Goal: Task Accomplishment & Management: Complete application form

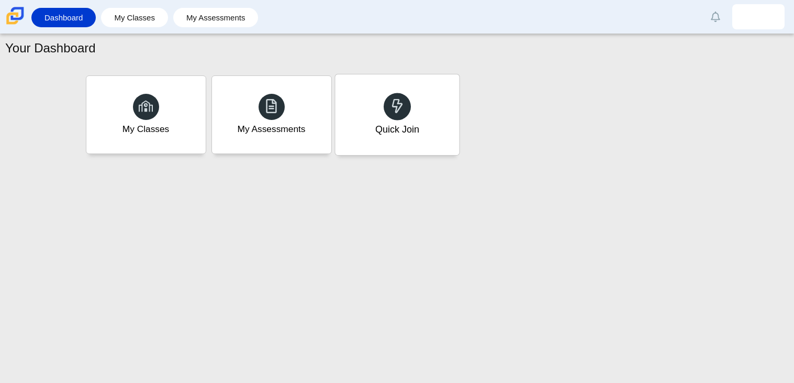
click at [382, 105] on div "Quick Join" at bounding box center [397, 114] width 124 height 81
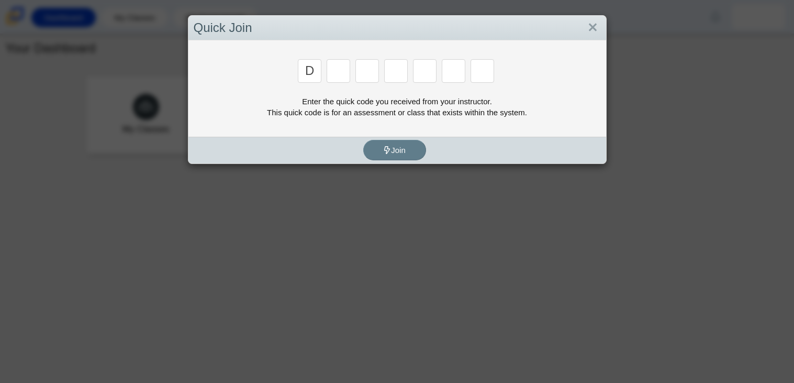
type input "d"
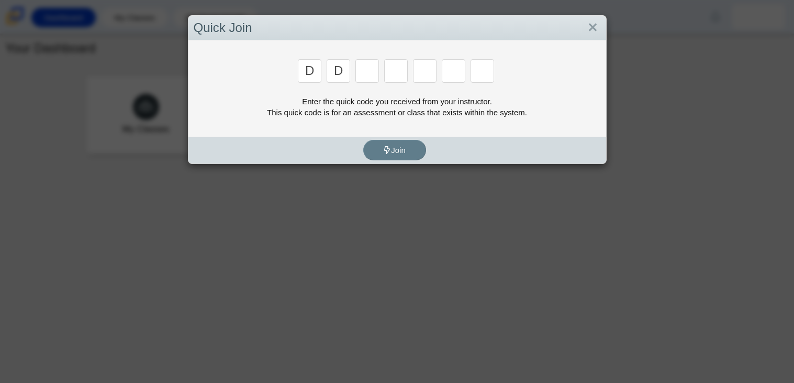
type input "d"
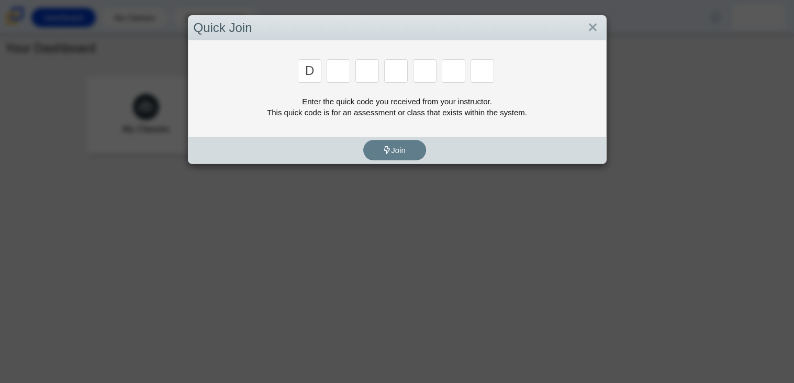
type input "d"
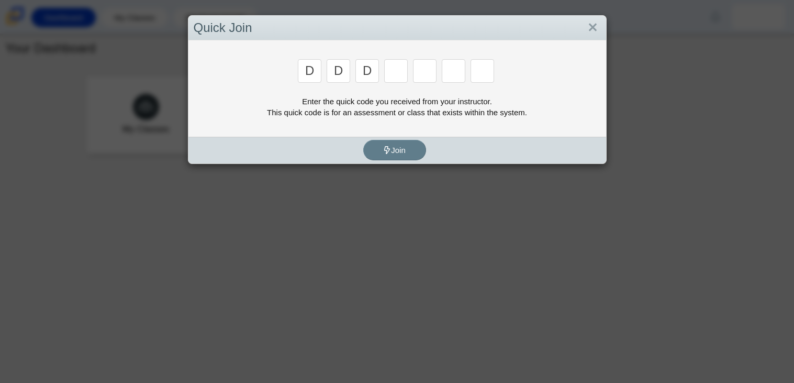
type input "d"
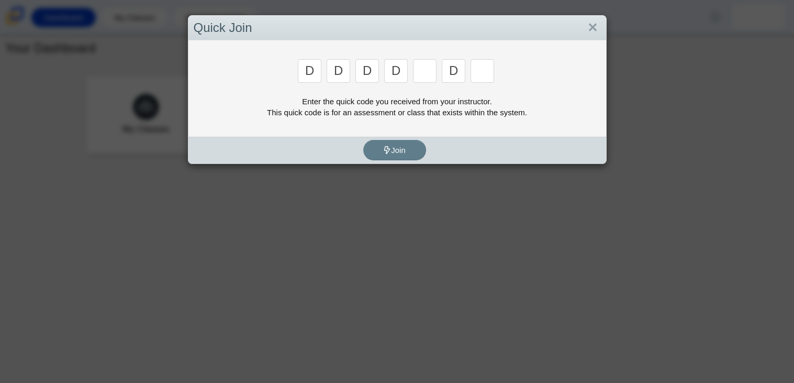
type input "d"
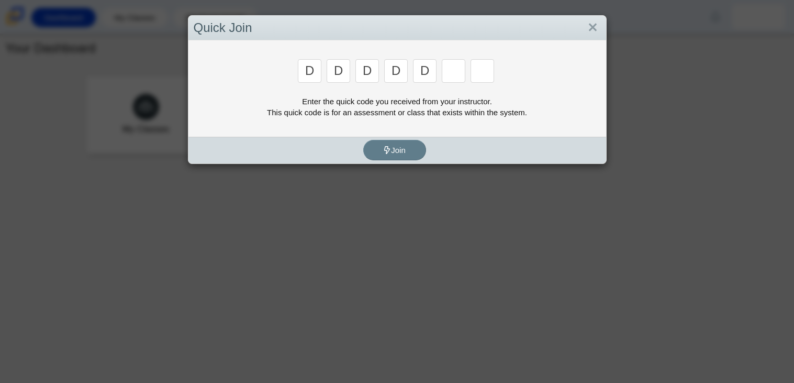
type input "d"
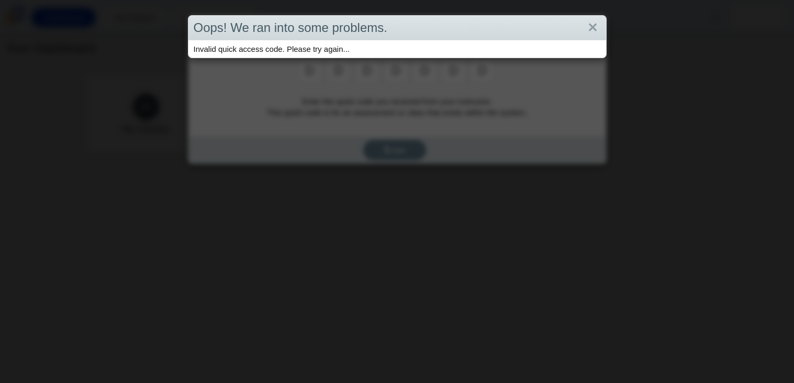
type input "d"
